Goal: Task Accomplishment & Management: Use online tool/utility

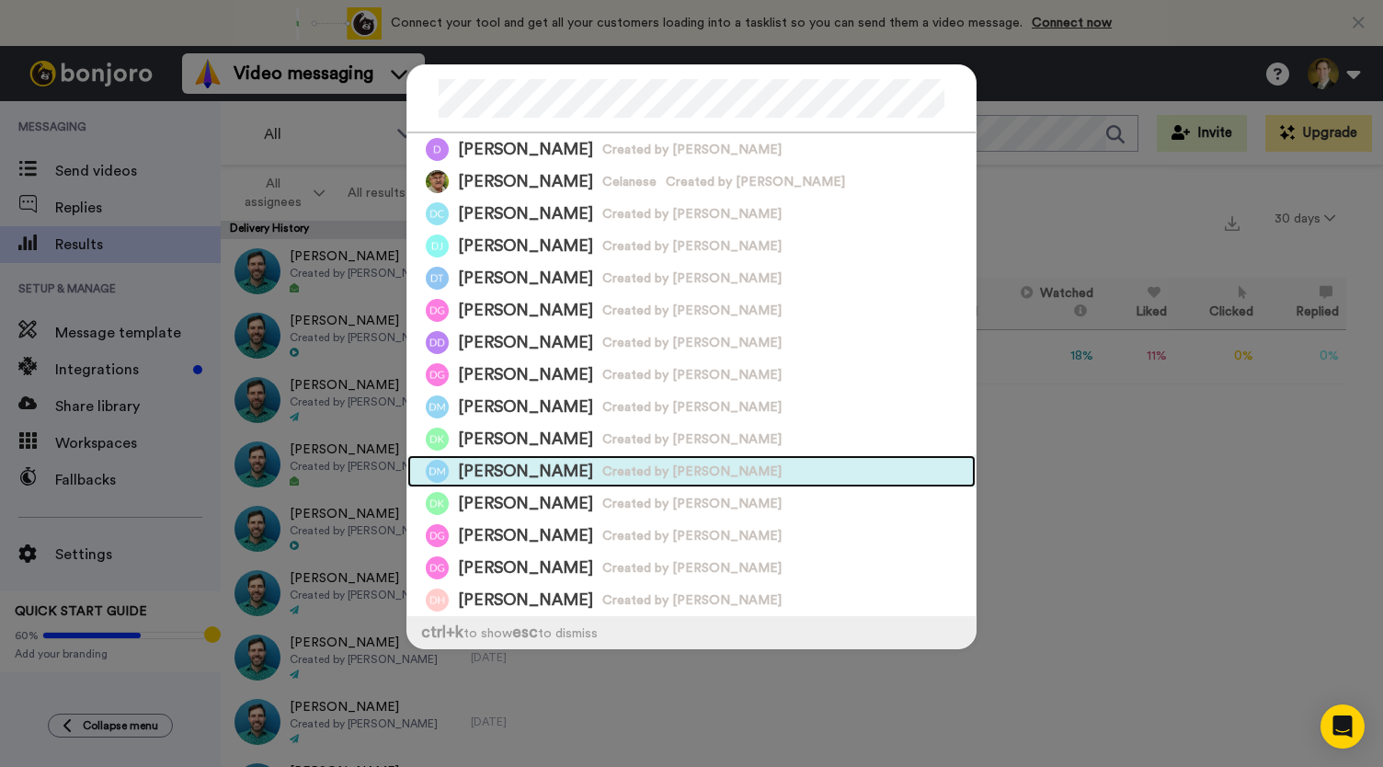
click at [558, 472] on span "[PERSON_NAME]" at bounding box center [525, 471] width 135 height 23
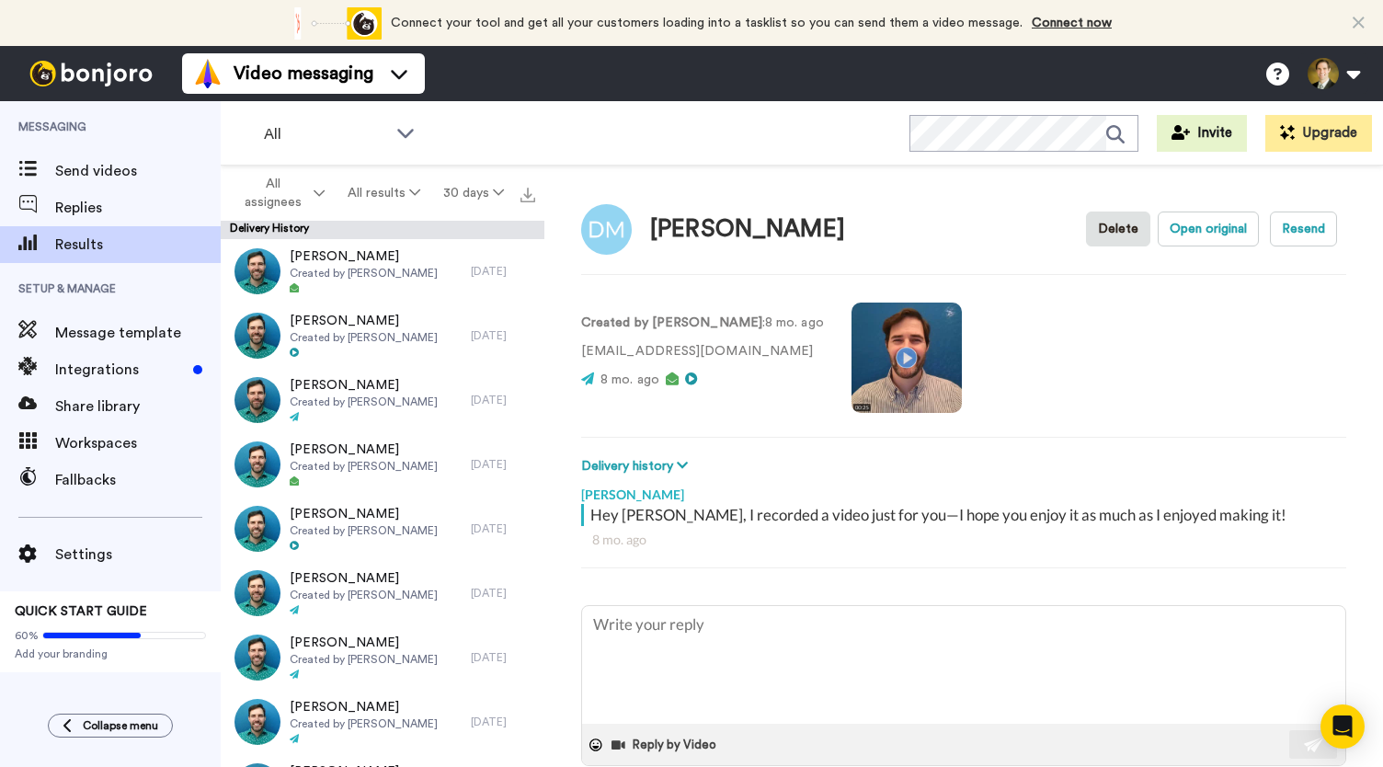
type textarea "x"
